Goal: Task Accomplishment & Management: Manage account settings

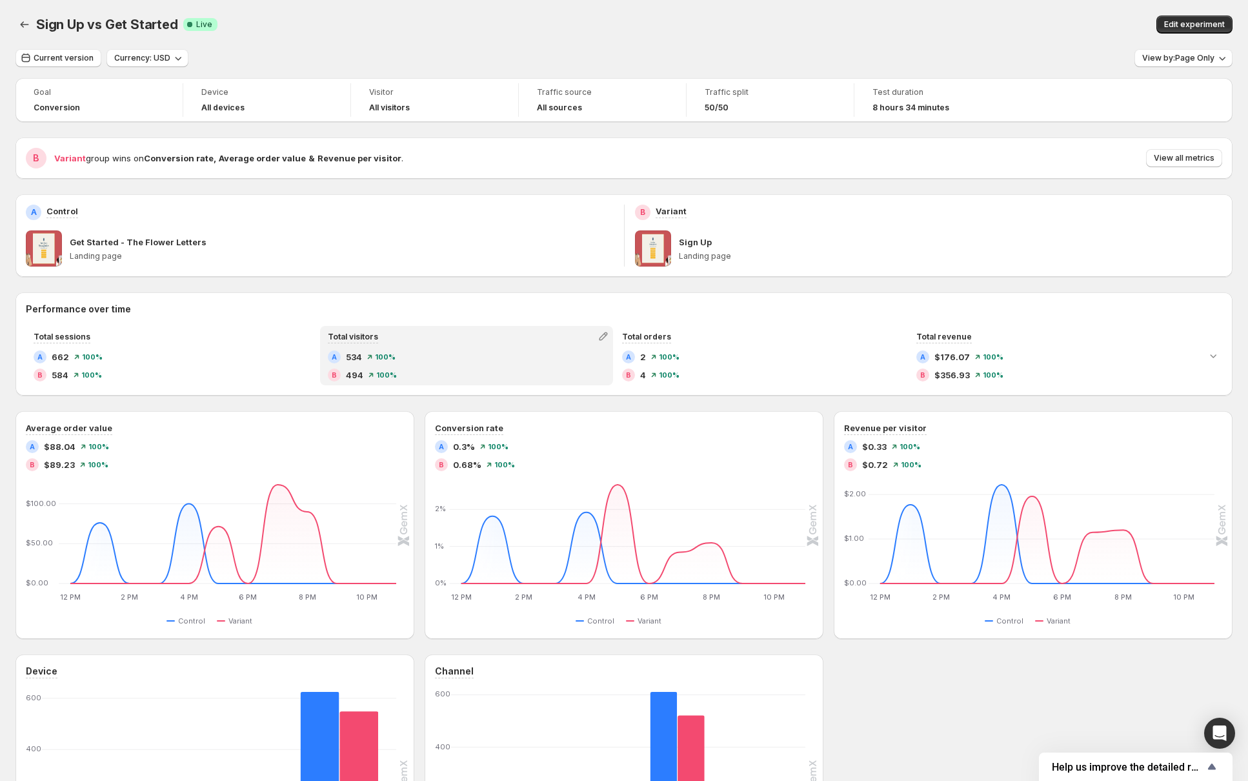
scroll to position [1, 0]
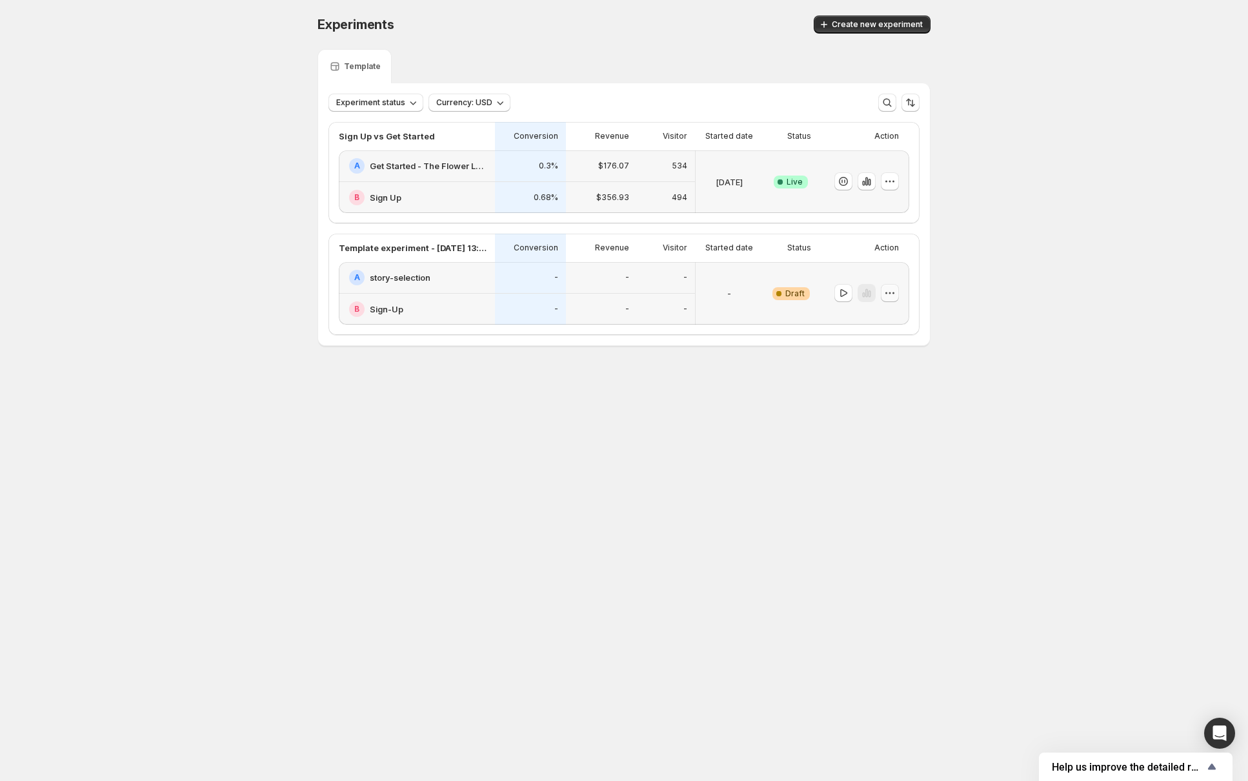
click at [894, 293] on icon "button" at bounding box center [889, 293] width 13 height 13
click at [902, 388] on span "Delete" at bounding box center [898, 385] width 63 height 13
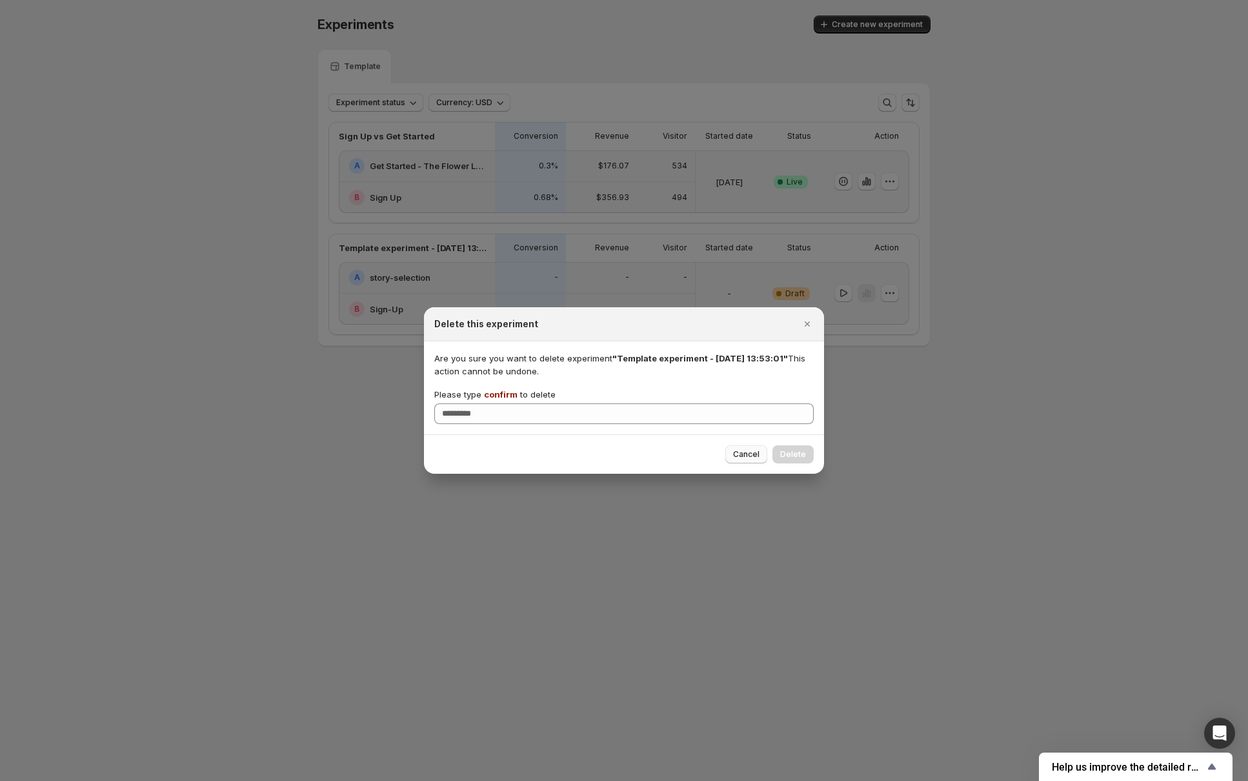
click at [743, 457] on span "Cancel" at bounding box center [746, 454] width 26 height 10
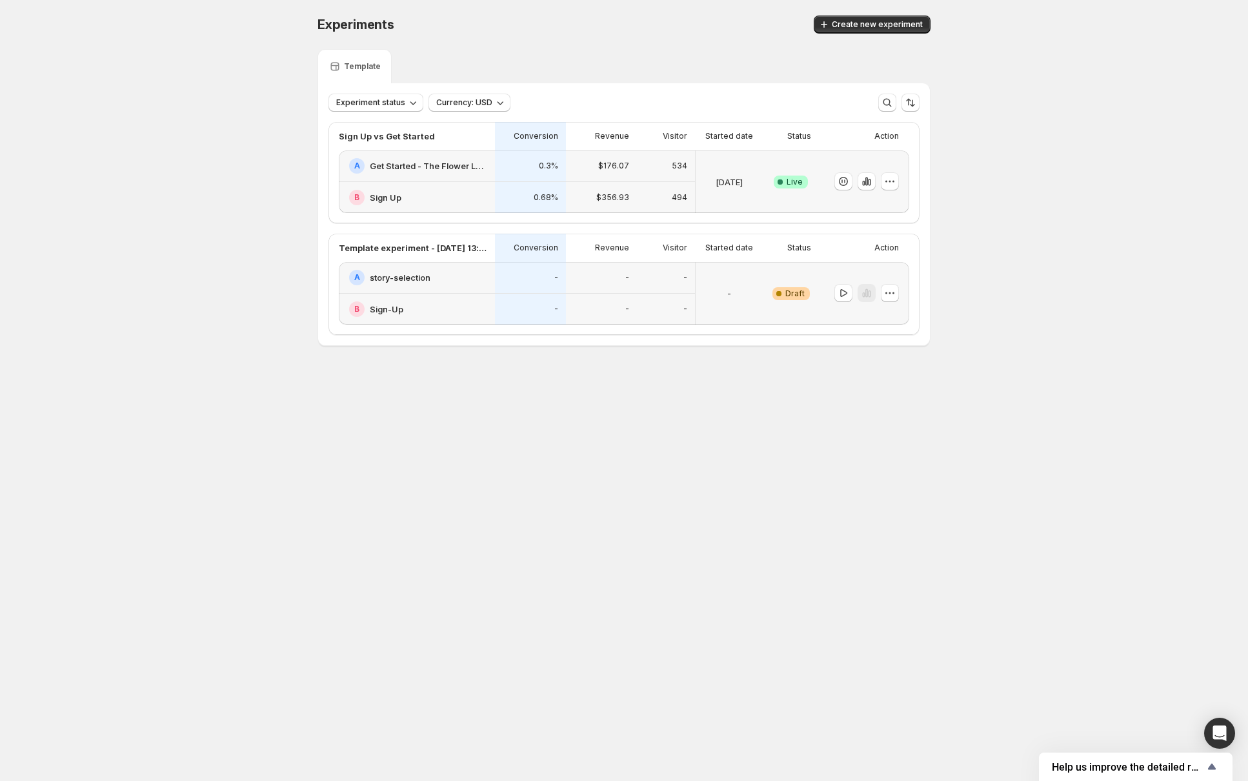
click at [670, 388] on div "Experiments. This page is ready Experiments Create new experiment Template Expe…" at bounding box center [624, 208] width 644 height 416
